Goal: Obtain resource: Download file/media

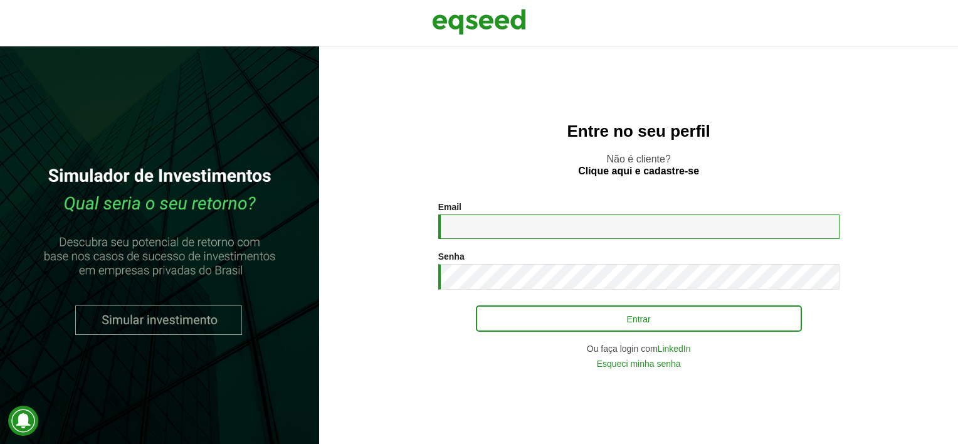
type input "**********"
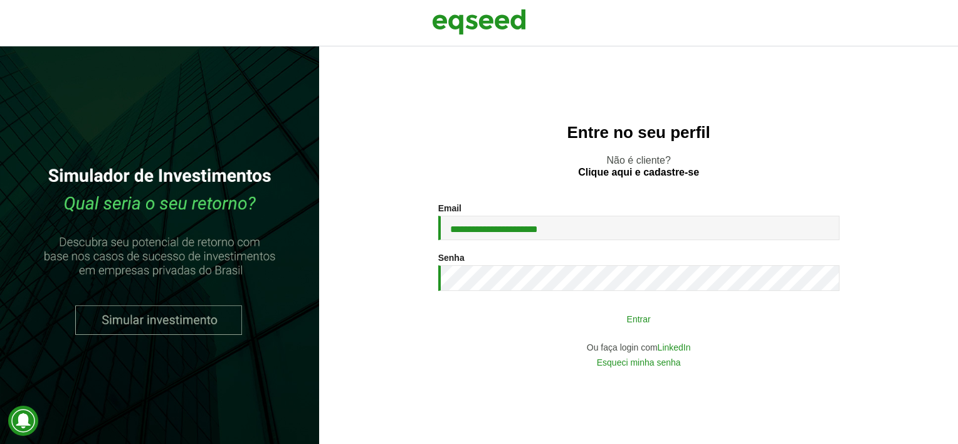
click at [648, 316] on button "Entrar" at bounding box center [639, 318] width 326 height 24
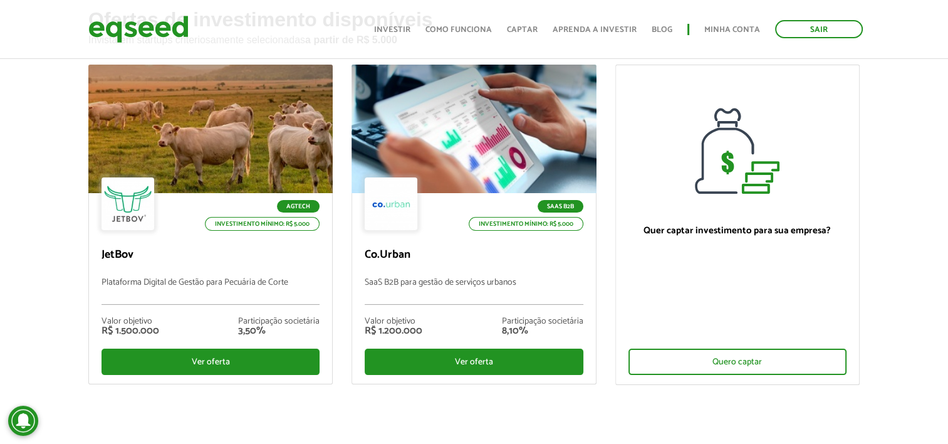
scroll to position [85, 0]
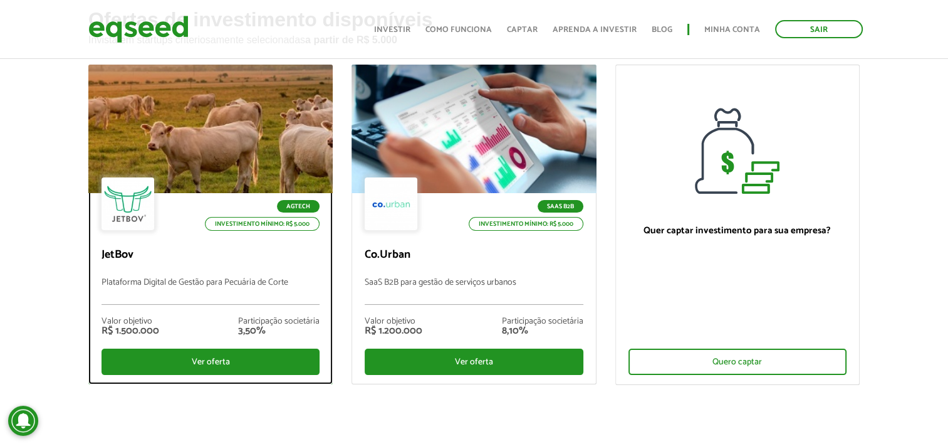
click at [295, 127] on div at bounding box center [210, 129] width 293 height 154
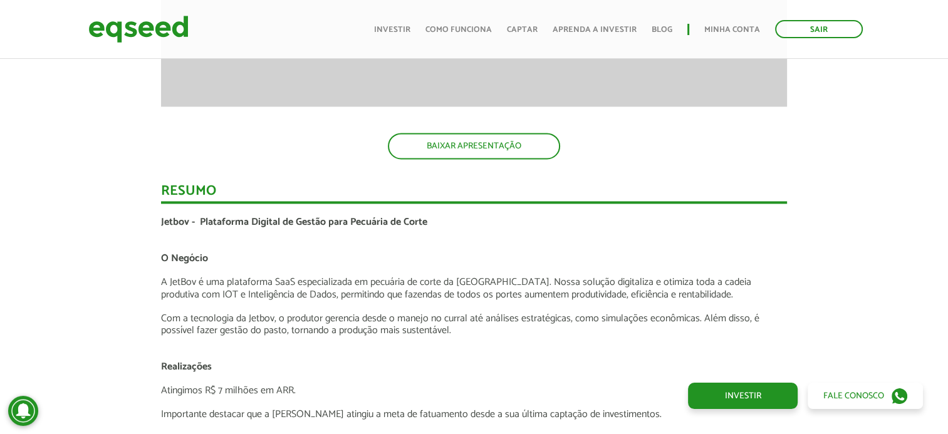
scroll to position [1938, 0]
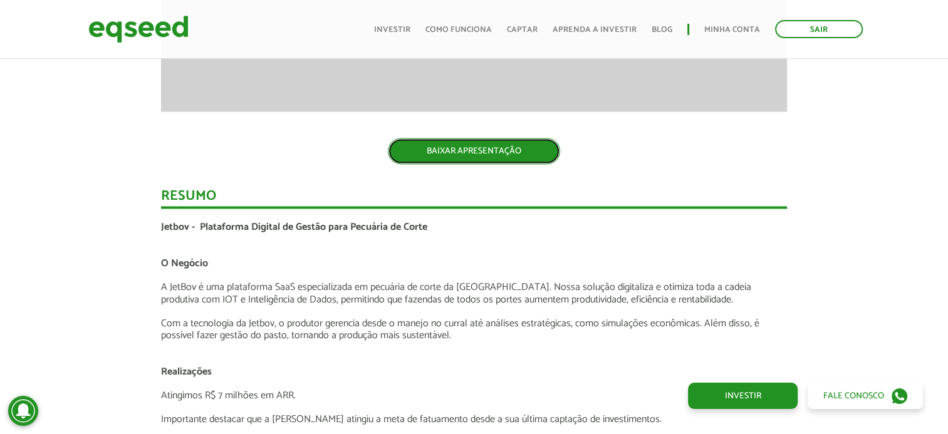
click at [508, 152] on link "BAIXAR APRESENTAÇÃO" at bounding box center [474, 151] width 172 height 26
